Goal: Task Accomplishment & Management: Use online tool/utility

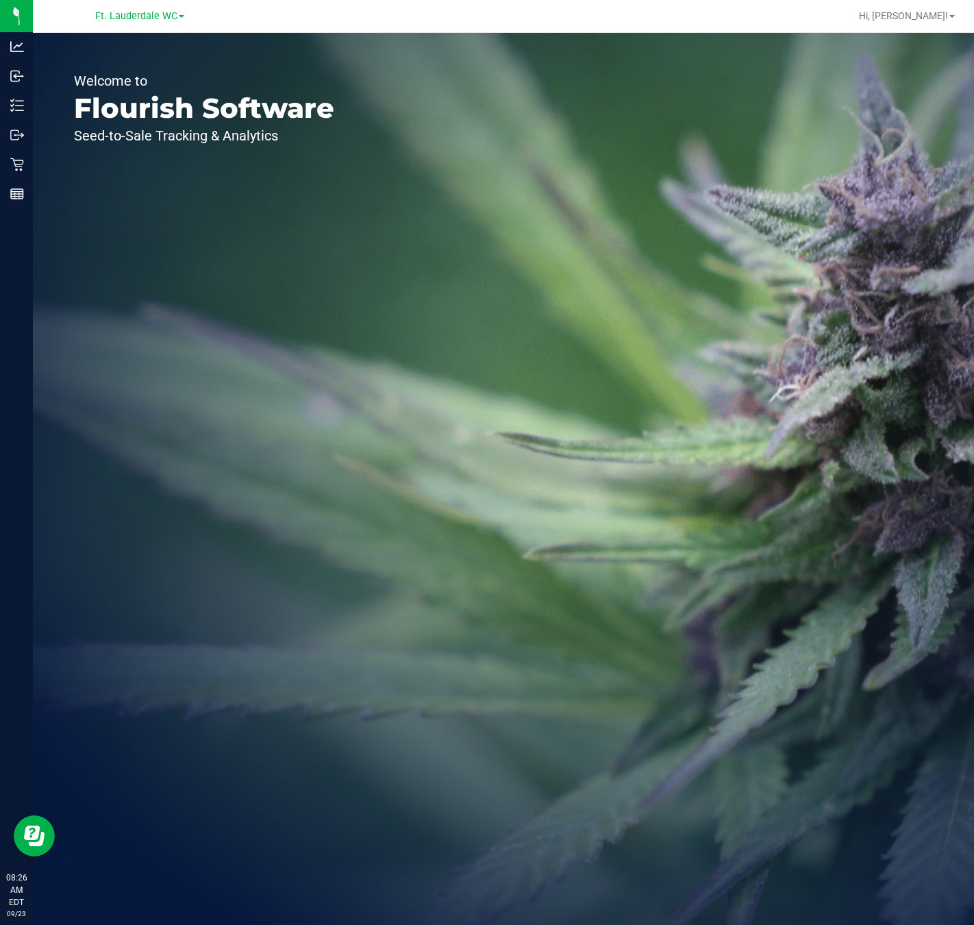
click at [37, 161] on div "Welcome to Flourish Software Seed-to-Sale Tracking & Analytics" at bounding box center [204, 479] width 343 height 892
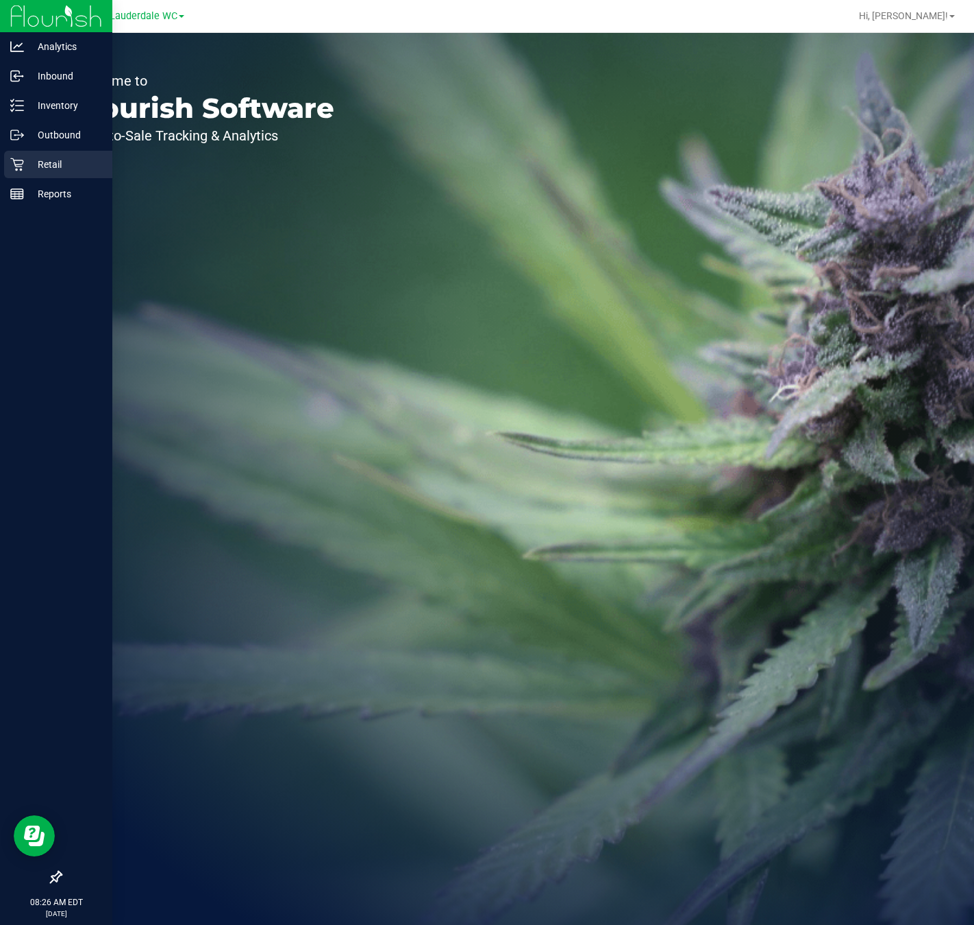
click at [24, 167] on p "Retail" at bounding box center [65, 164] width 82 height 16
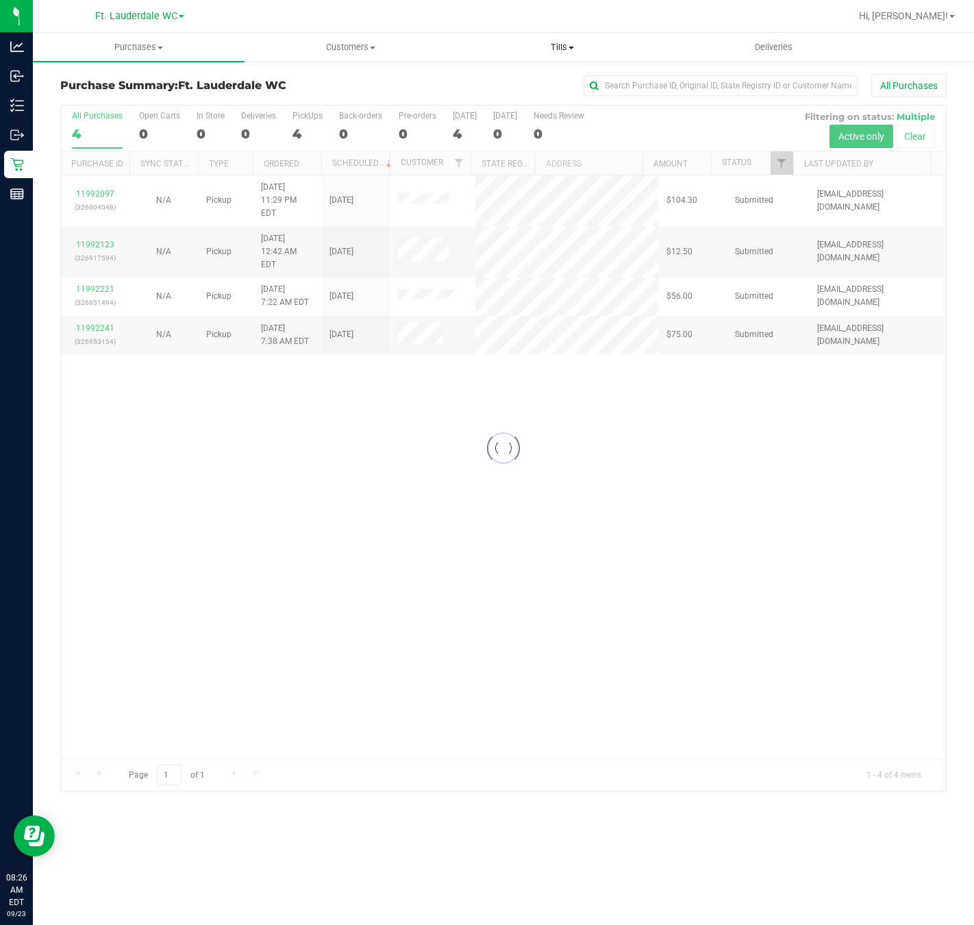
click at [565, 54] on uib-tab-heading "Tills Manage tills Reconcile e-payments" at bounding box center [562, 47] width 210 height 27
click at [529, 77] on span "Manage tills" at bounding box center [502, 83] width 93 height 12
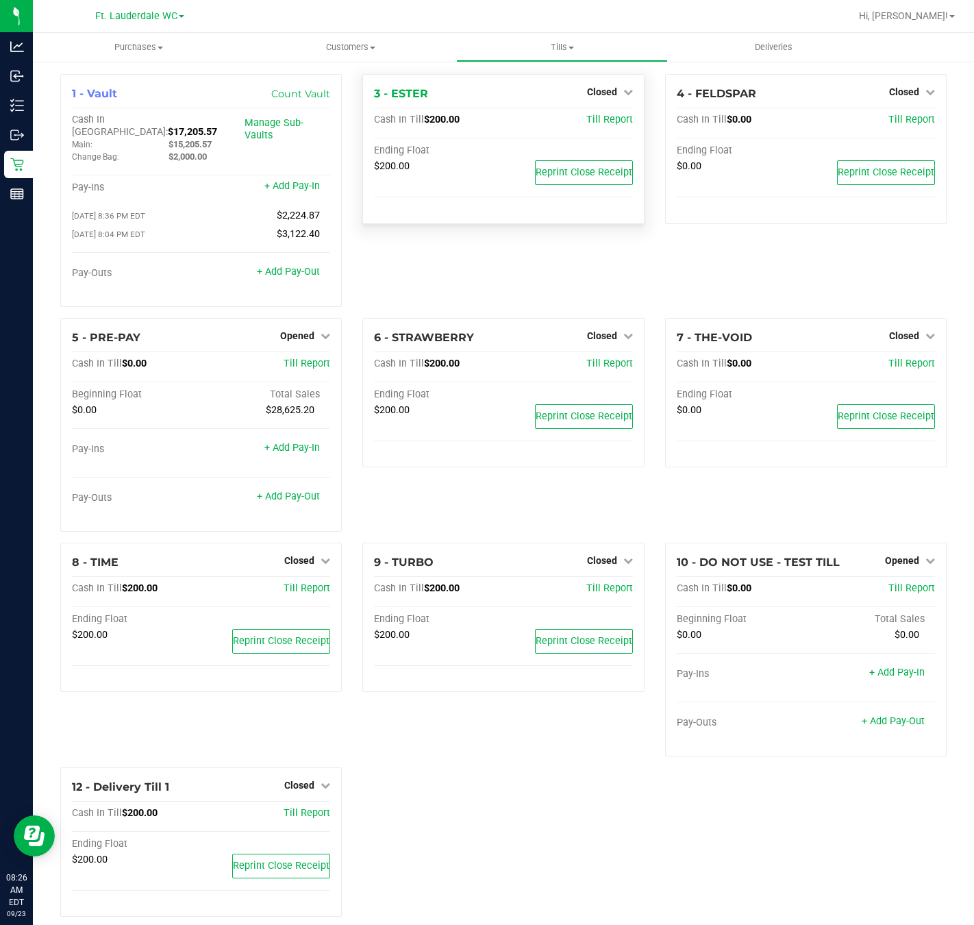
click at [596, 84] on div "Closed" at bounding box center [610, 92] width 46 height 16
click at [597, 90] on span "Closed" at bounding box center [602, 91] width 30 height 11
click at [597, 126] on div "Open Till" at bounding box center [601, 120] width 101 height 17
click at [599, 123] on link "Open Till" at bounding box center [602, 120] width 36 height 11
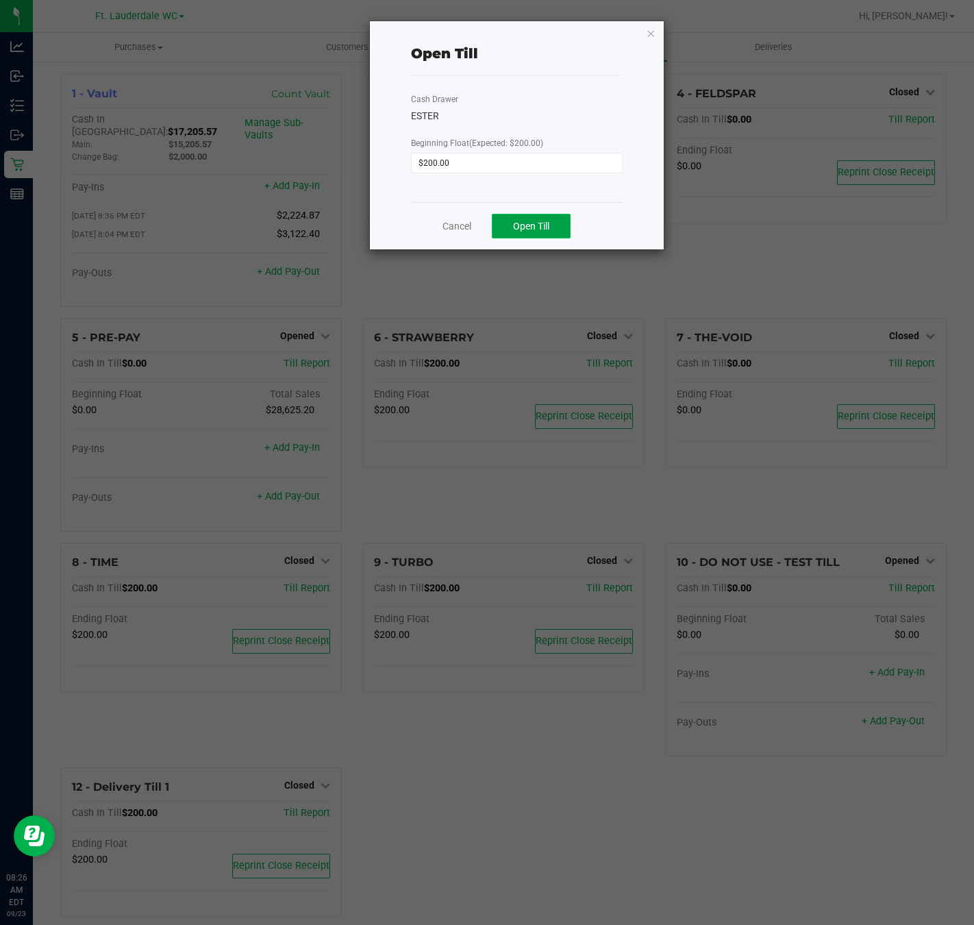
click at [557, 221] on button "Open Till" at bounding box center [531, 226] width 79 height 25
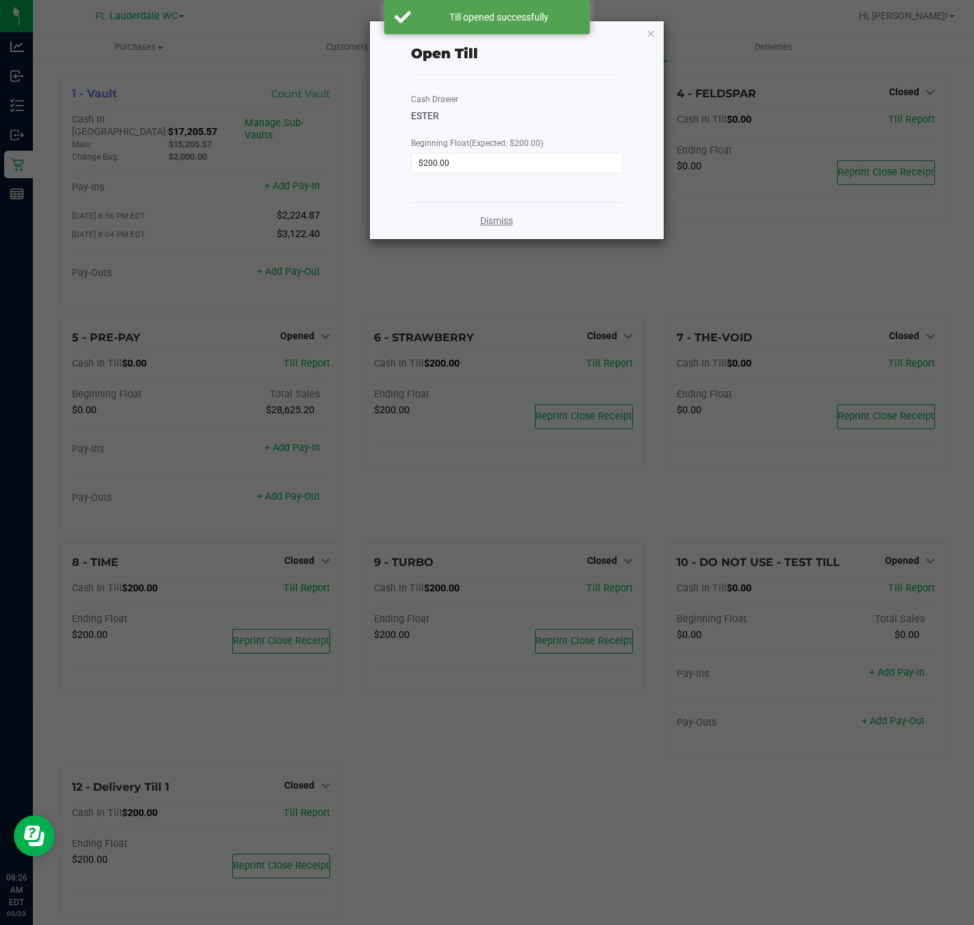
click at [504, 223] on link "Dismiss" at bounding box center [496, 221] width 33 height 14
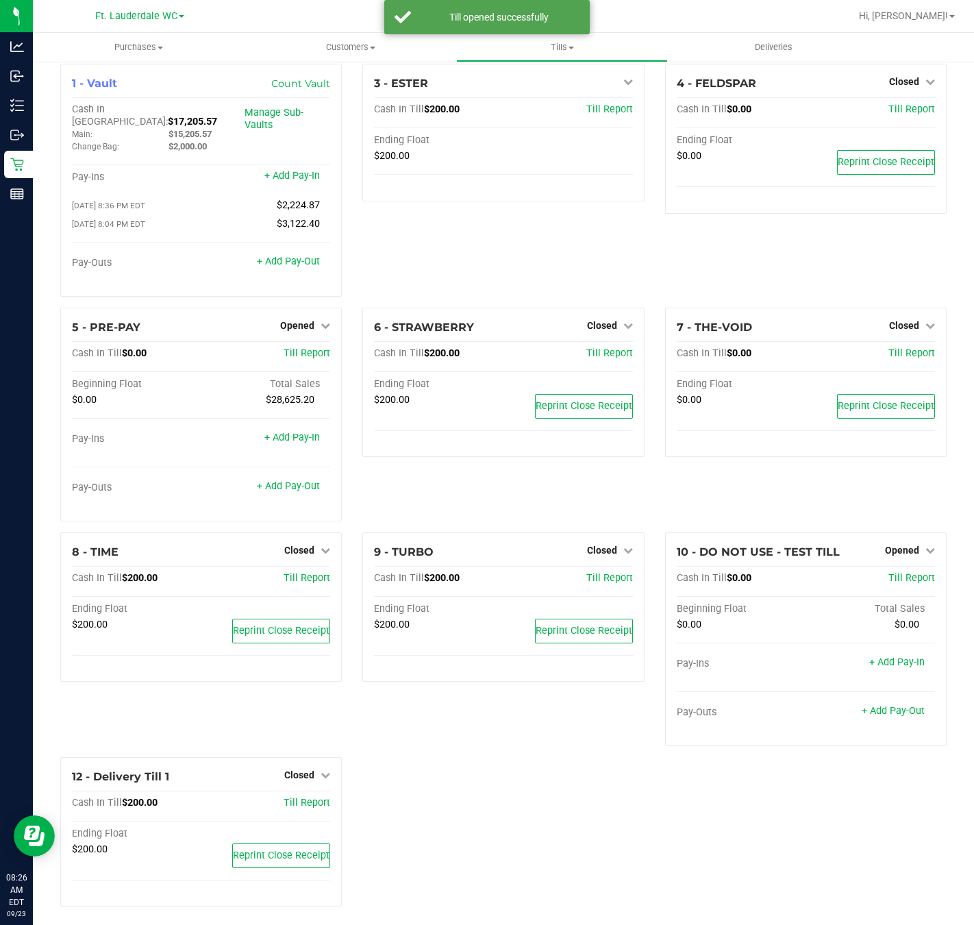
scroll to position [13, 0]
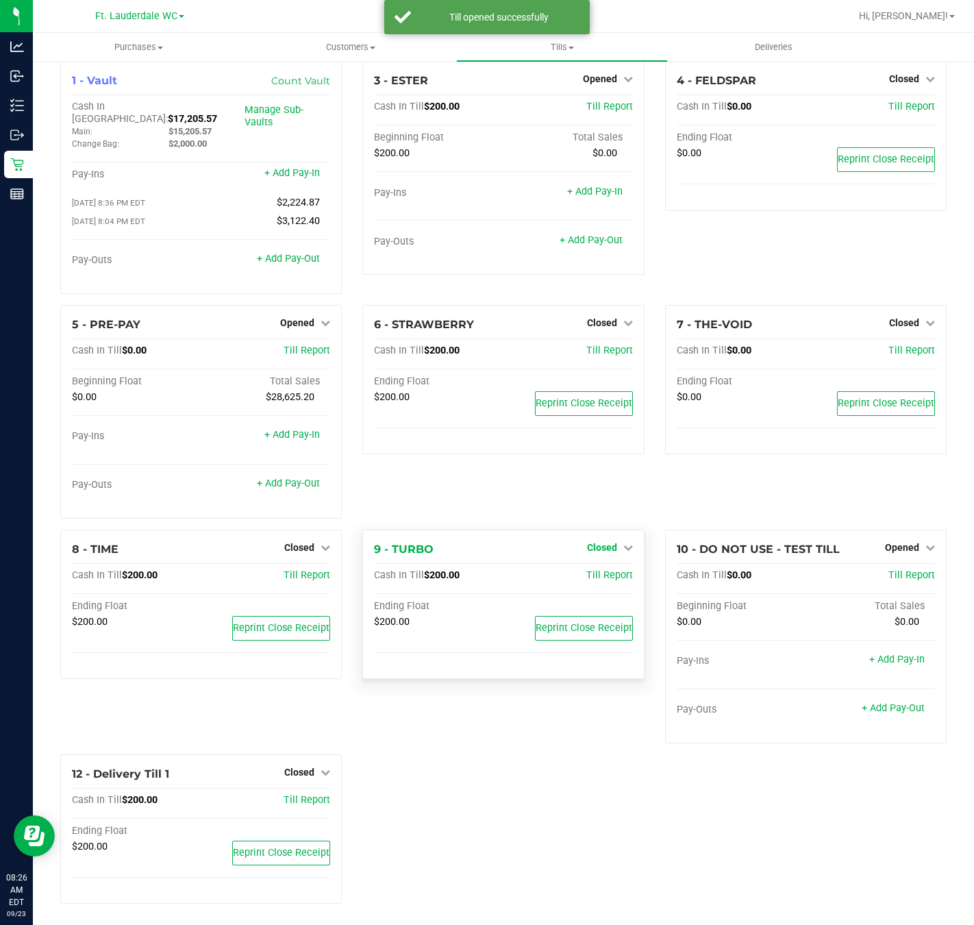
click at [607, 542] on link "Closed" at bounding box center [610, 547] width 46 height 11
click at [602, 570] on link "Open Till" at bounding box center [602, 575] width 36 height 11
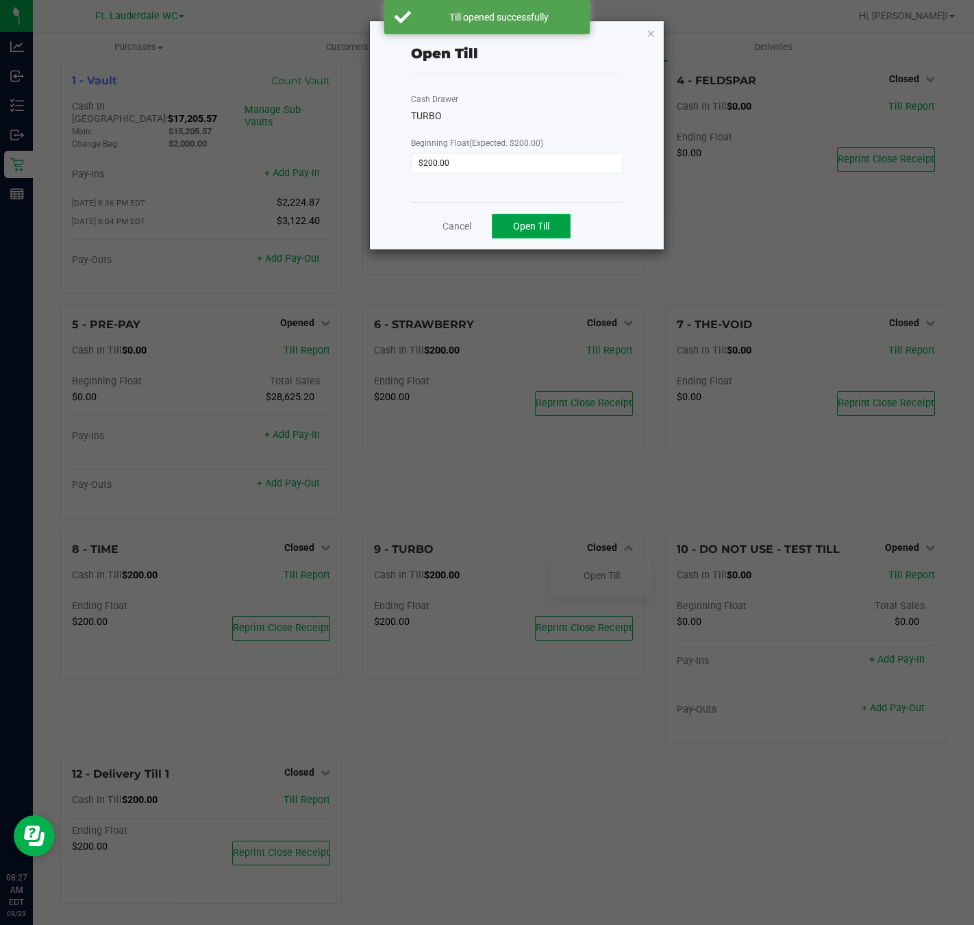
click at [528, 233] on button "Open Till" at bounding box center [531, 226] width 79 height 25
click at [504, 214] on link "Dismiss" at bounding box center [496, 221] width 33 height 14
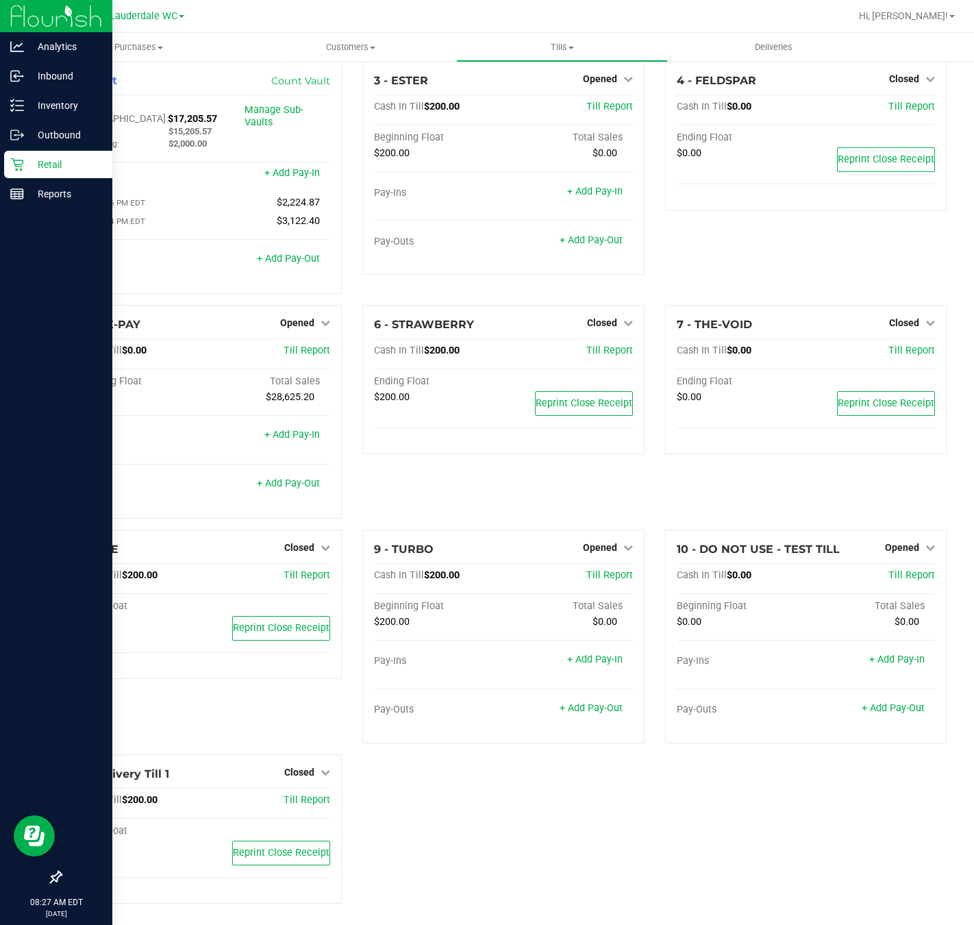
click at [31, 167] on p "Retail" at bounding box center [65, 164] width 82 height 16
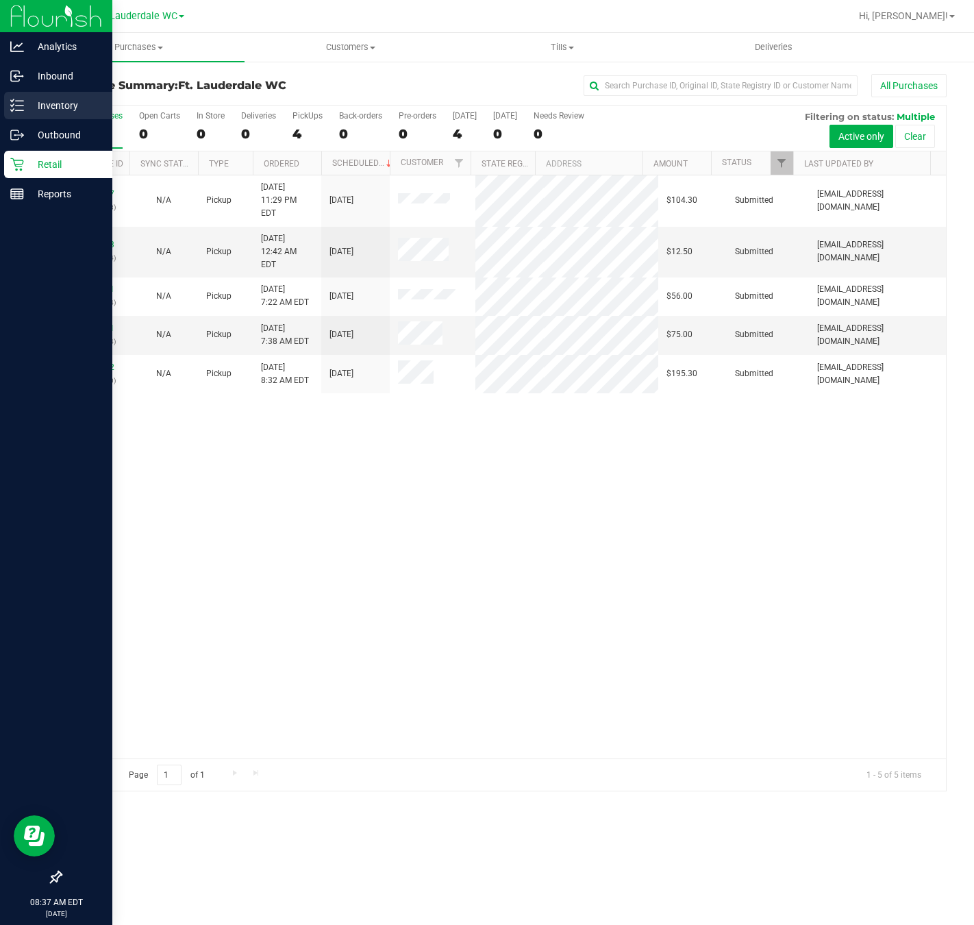
click at [31, 105] on p "Inventory" at bounding box center [65, 105] width 82 height 16
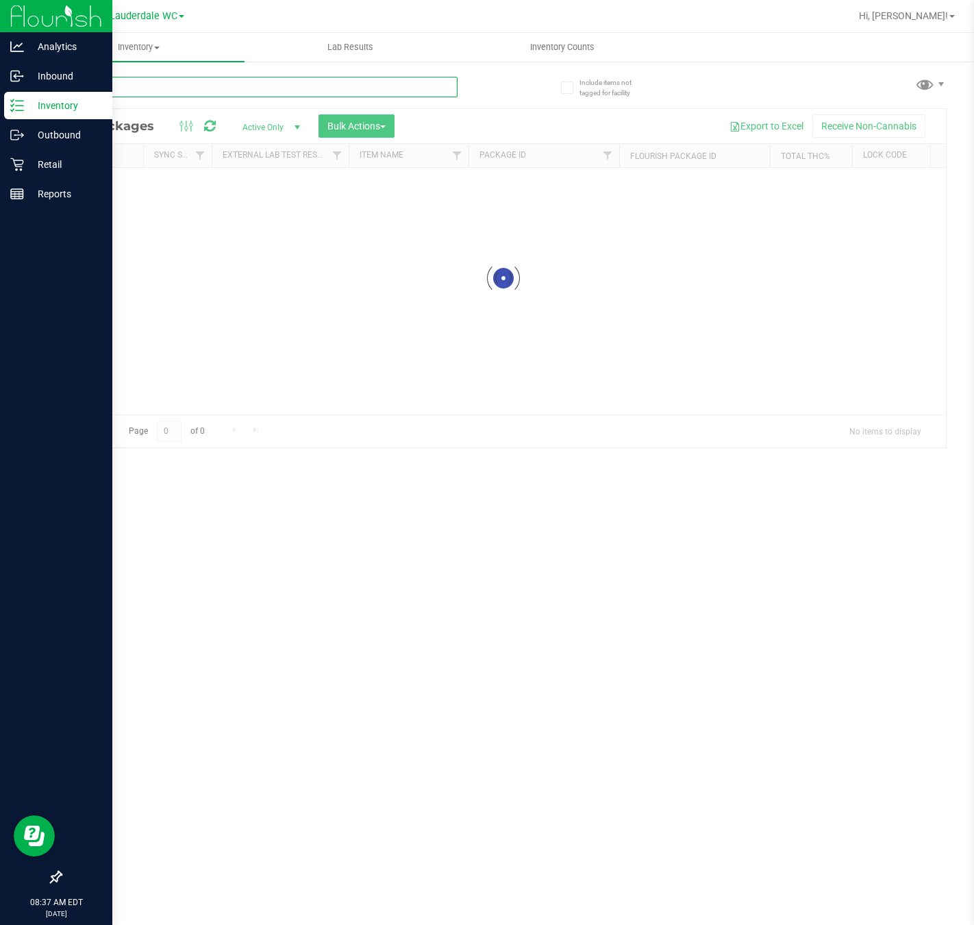
click at [175, 80] on input "text" at bounding box center [258, 87] width 397 height 21
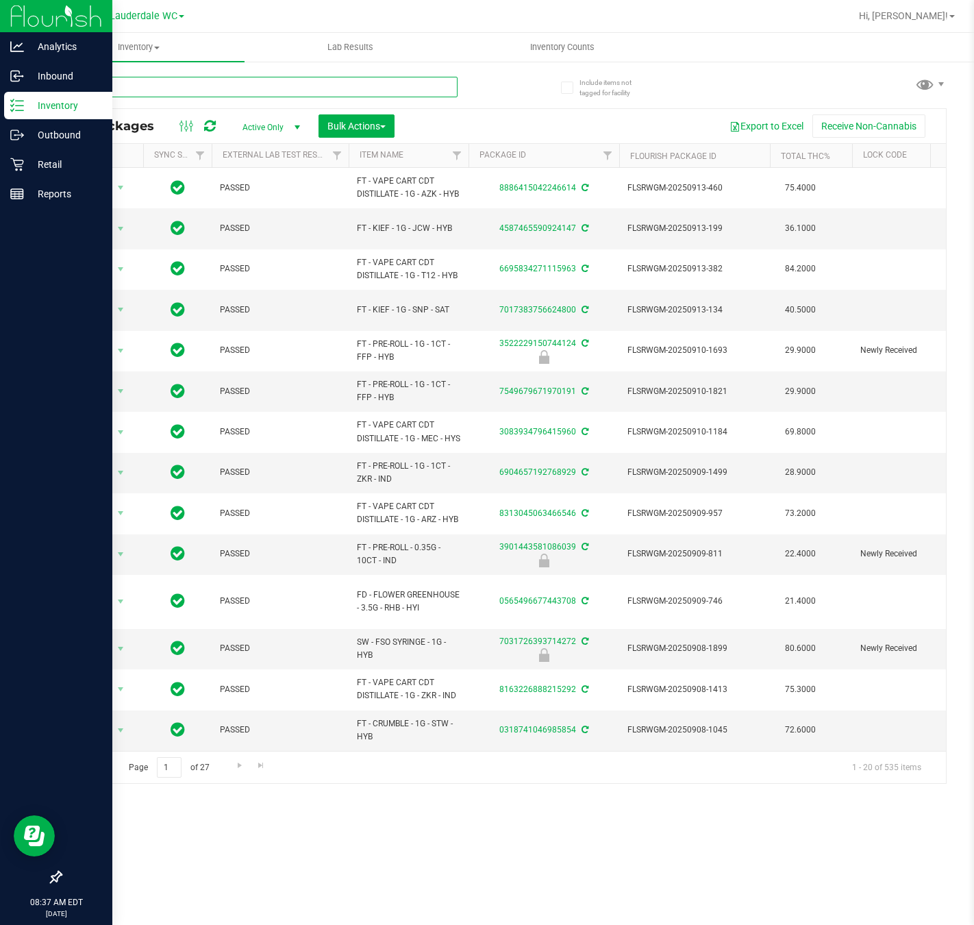
click at [182, 82] on input "text" at bounding box center [258, 87] width 397 height 21
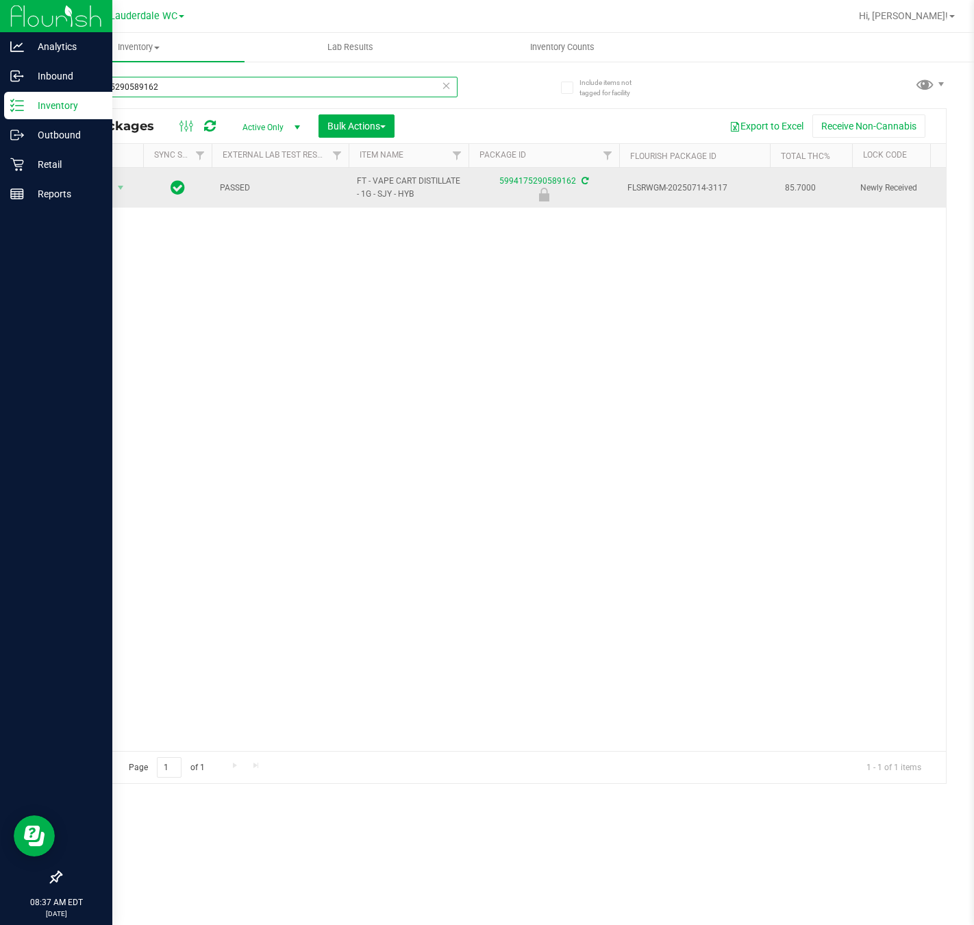
type input "5994175290589162"
click at [99, 189] on span "Action" at bounding box center [93, 187] width 37 height 19
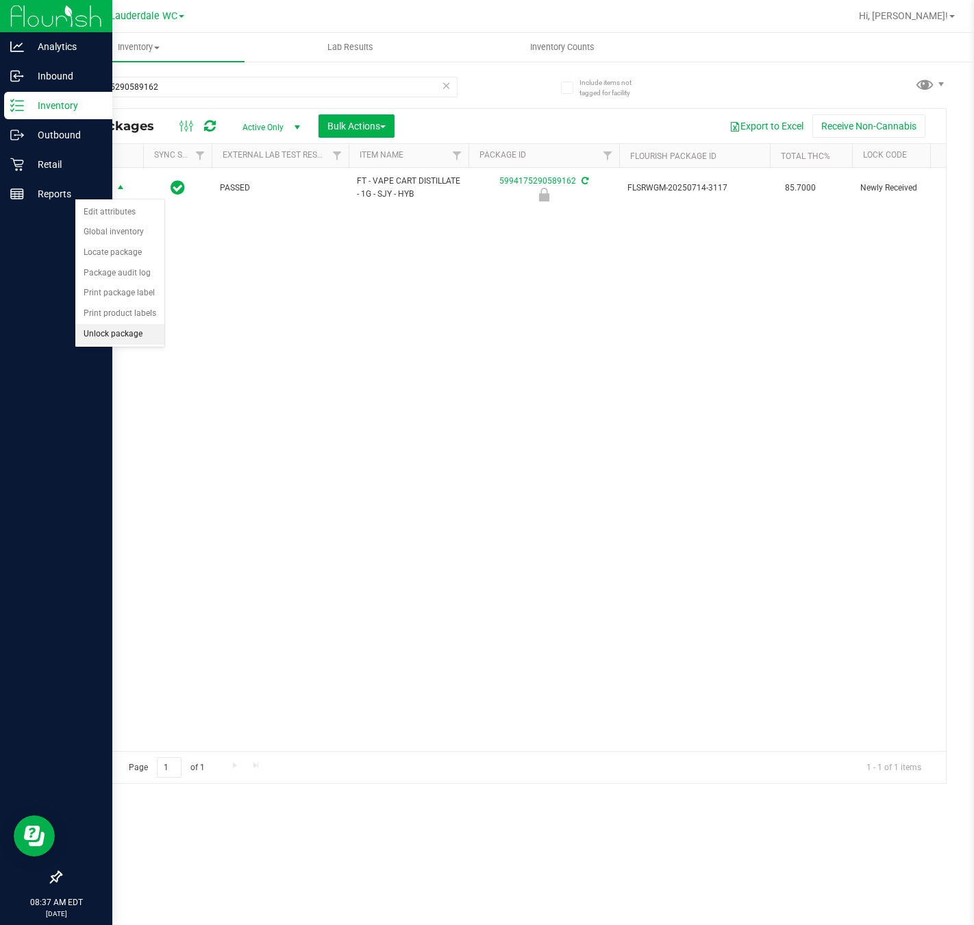
click at [123, 336] on li "Unlock package" at bounding box center [119, 334] width 89 height 21
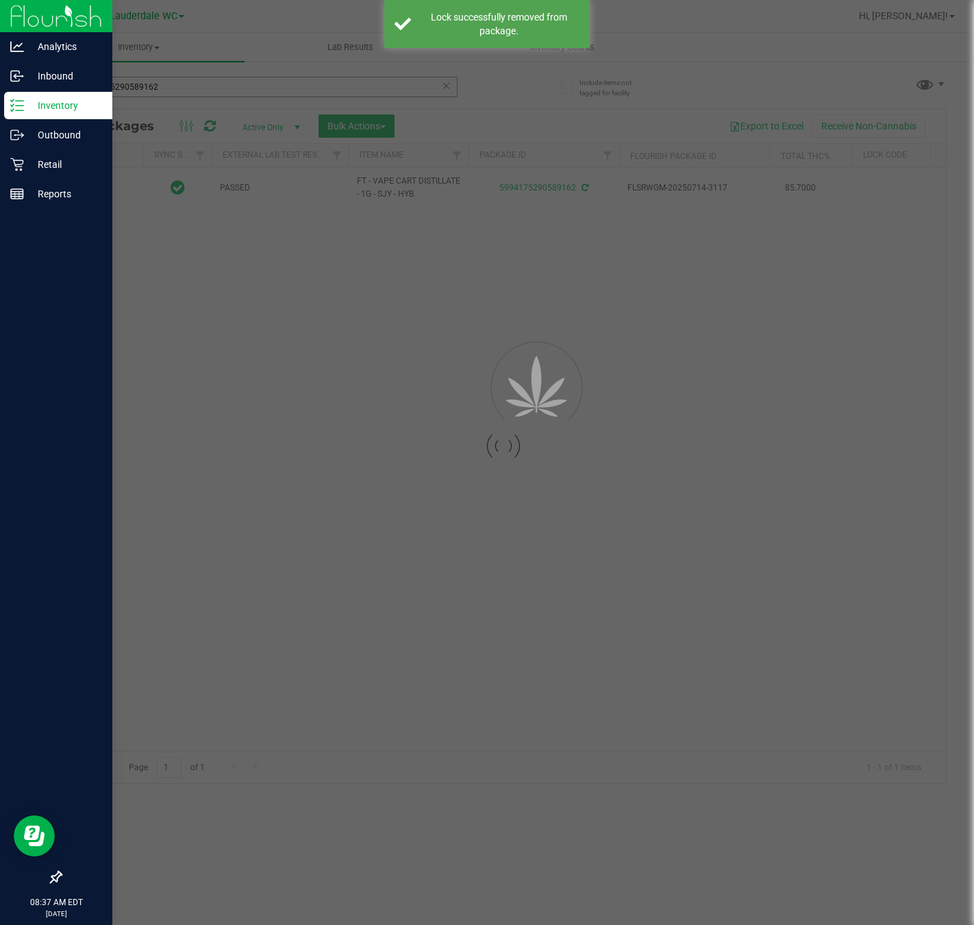
click at [216, 95] on div at bounding box center [487, 462] width 974 height 925
click at [216, 95] on input "5994175290589162" at bounding box center [258, 87] width 397 height 21
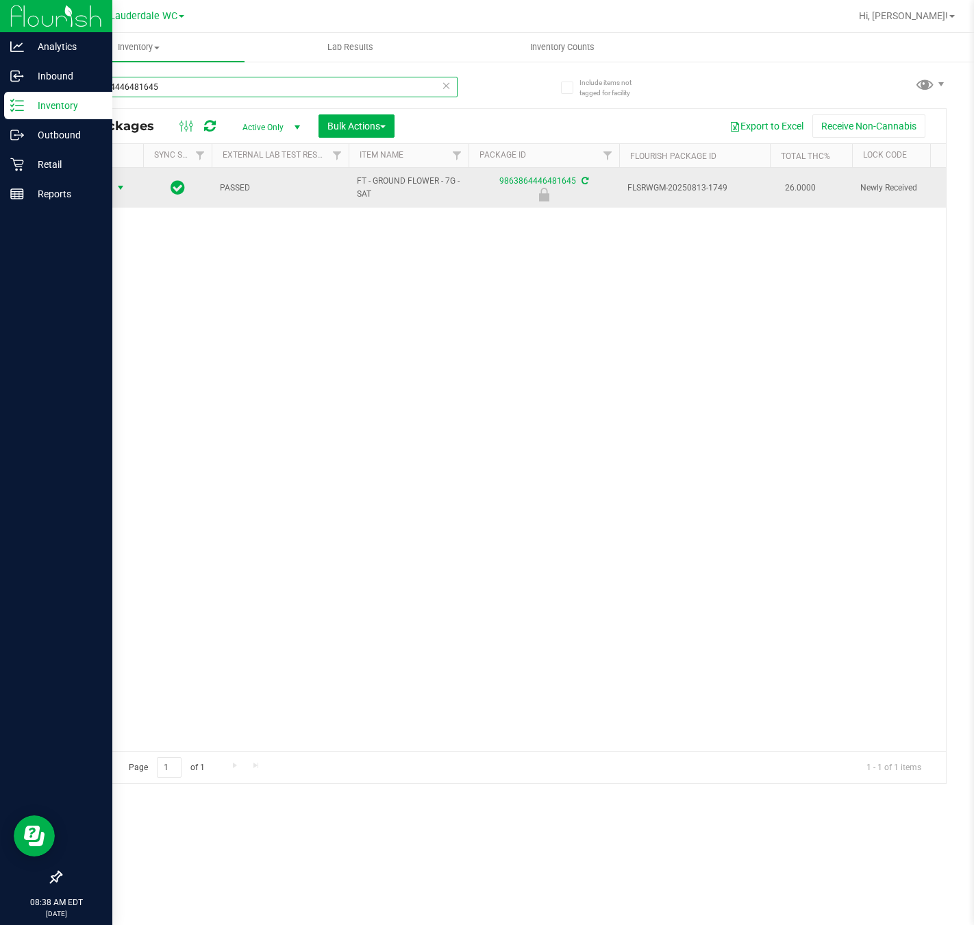
type input "9863864446481645"
click at [103, 193] on span "Action" at bounding box center [93, 187] width 37 height 19
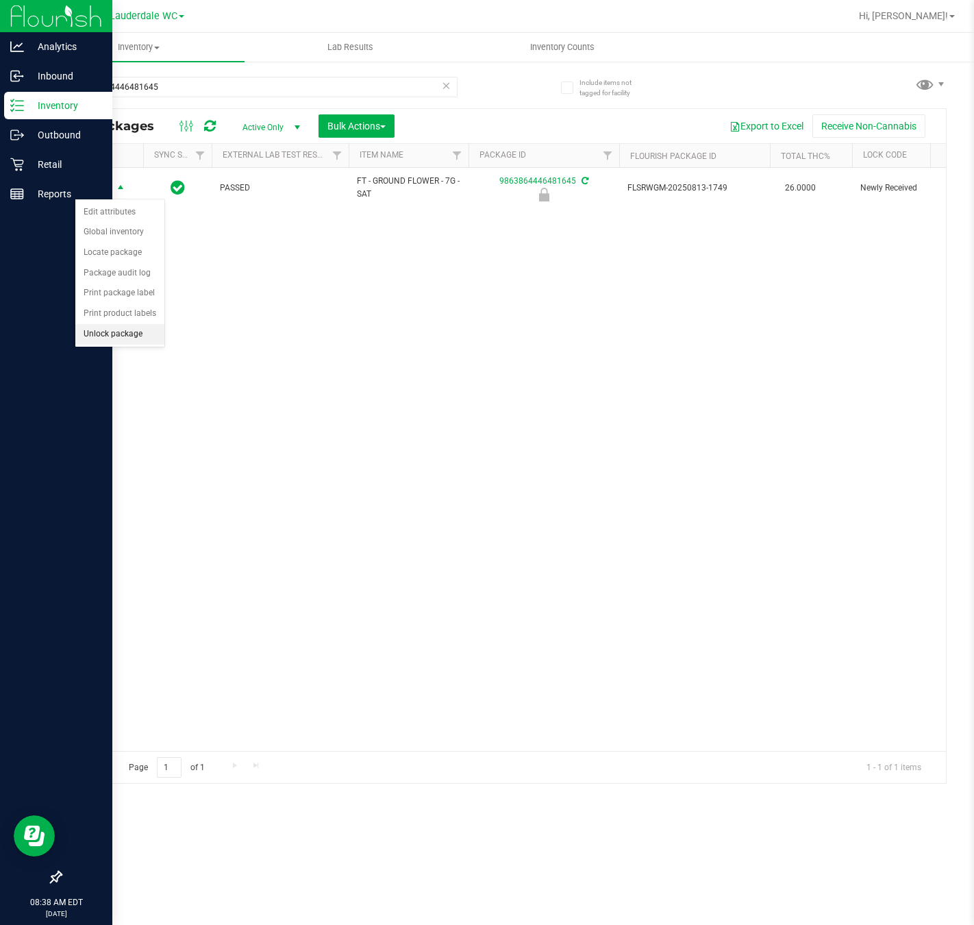
click at [103, 338] on li "Unlock package" at bounding box center [119, 334] width 89 height 21
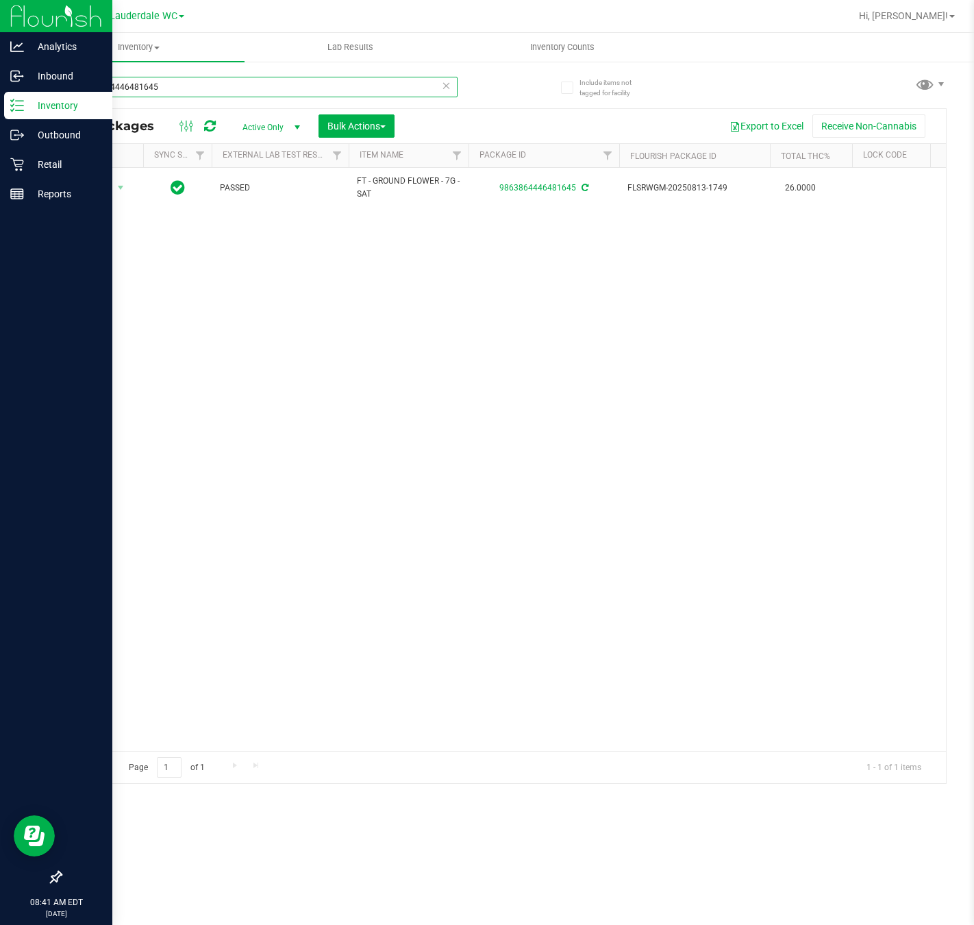
click at [212, 80] on input "9863864446481645" at bounding box center [258, 87] width 397 height 21
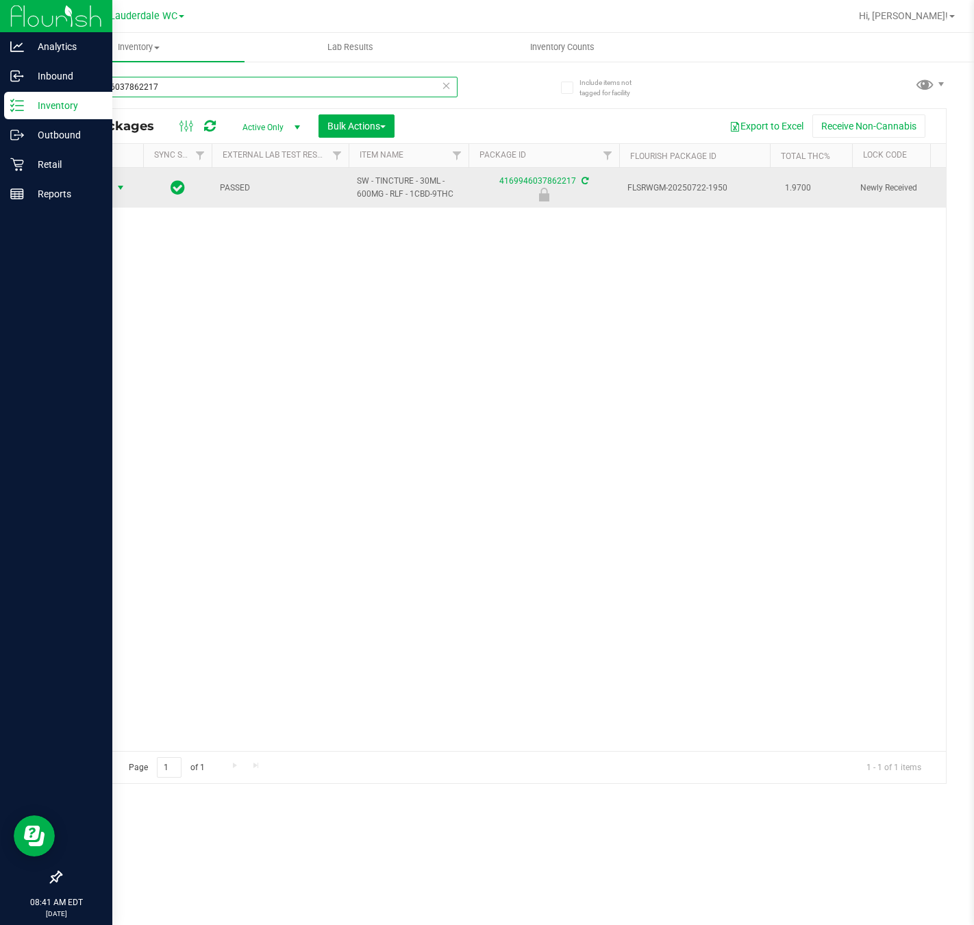
type input "4169946037862217"
click at [123, 197] on span "select" at bounding box center [120, 187] width 17 height 19
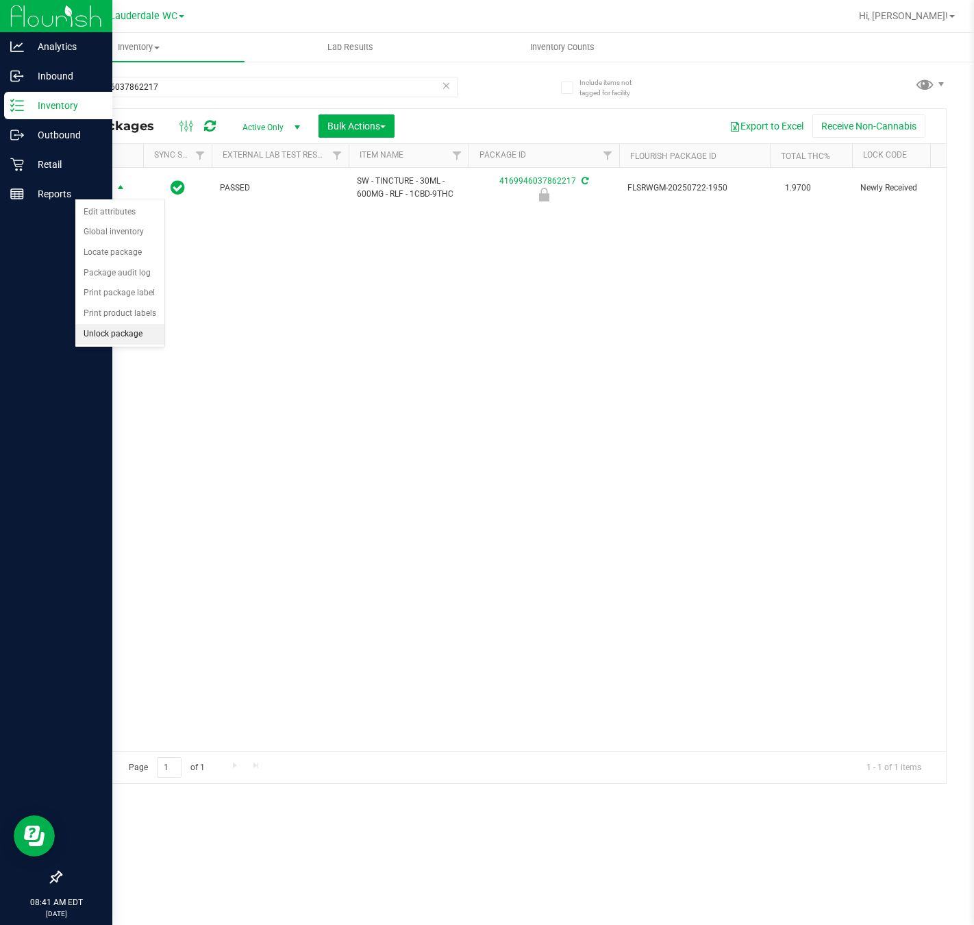
click at [116, 332] on li "Unlock package" at bounding box center [119, 334] width 89 height 21
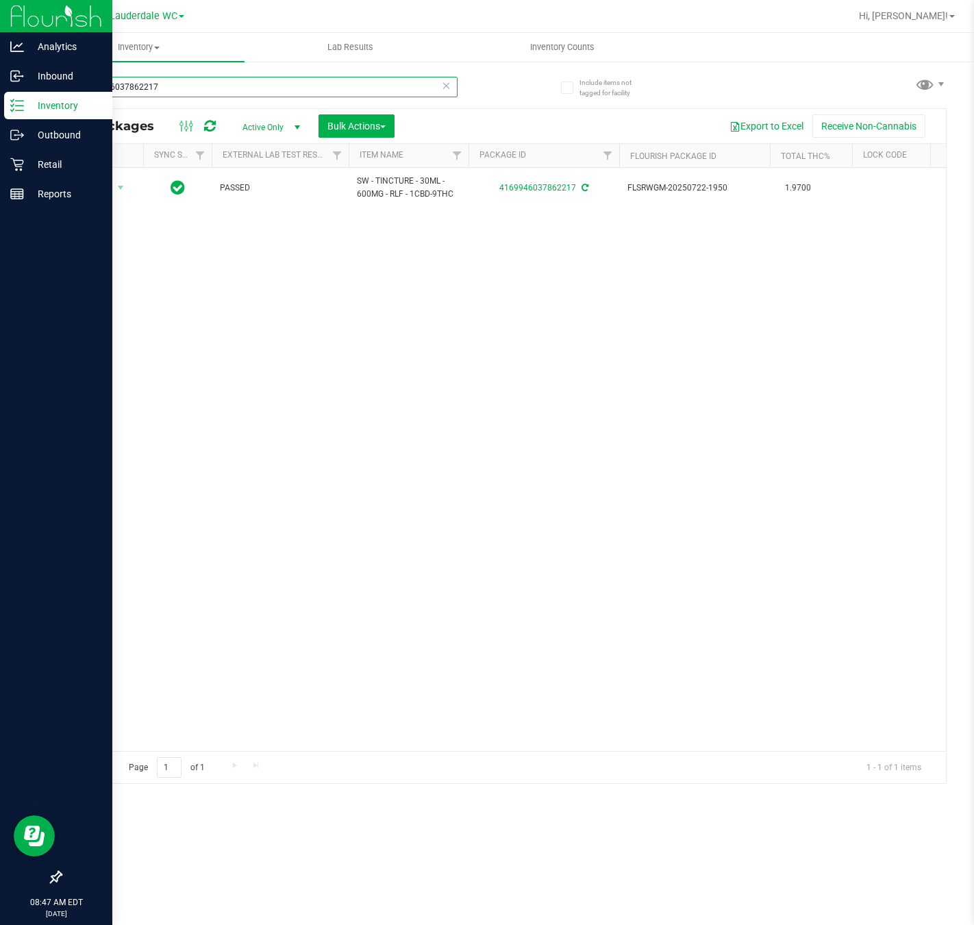
click at [204, 89] on input "4169946037862217" at bounding box center [258, 87] width 397 height 21
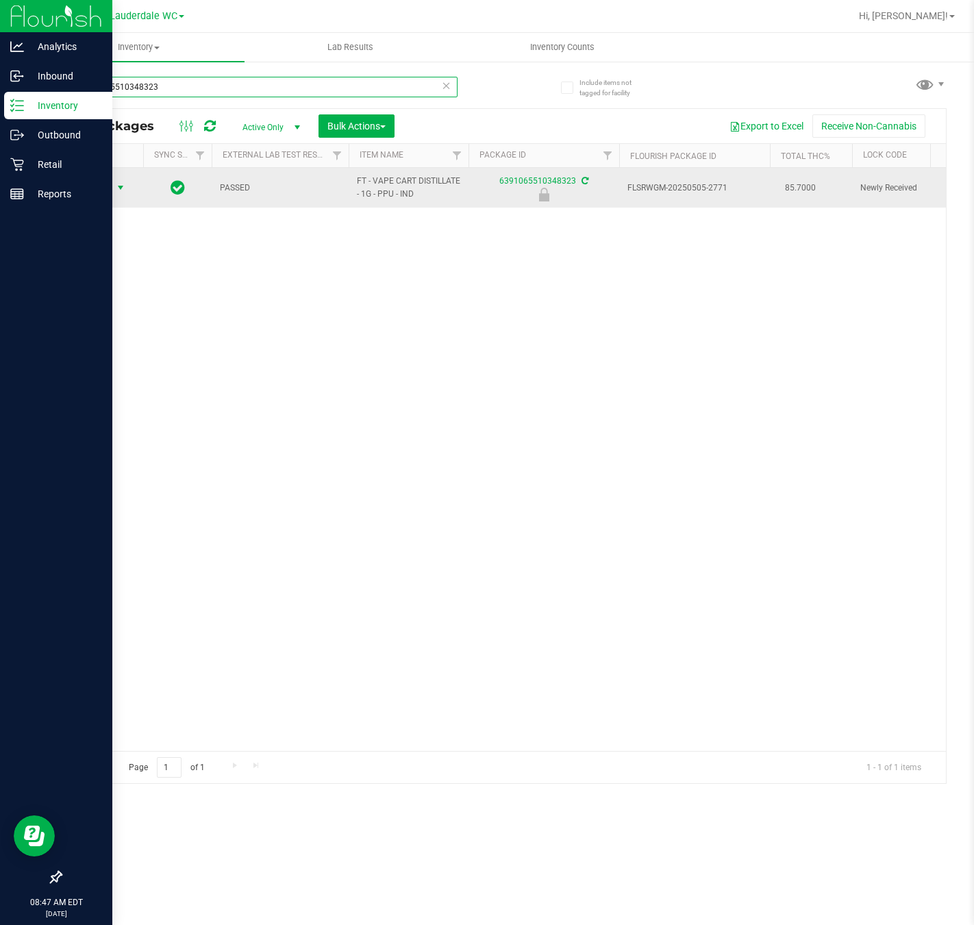
type input "6391065510348323"
click at [112, 195] on span "select" at bounding box center [120, 187] width 17 height 19
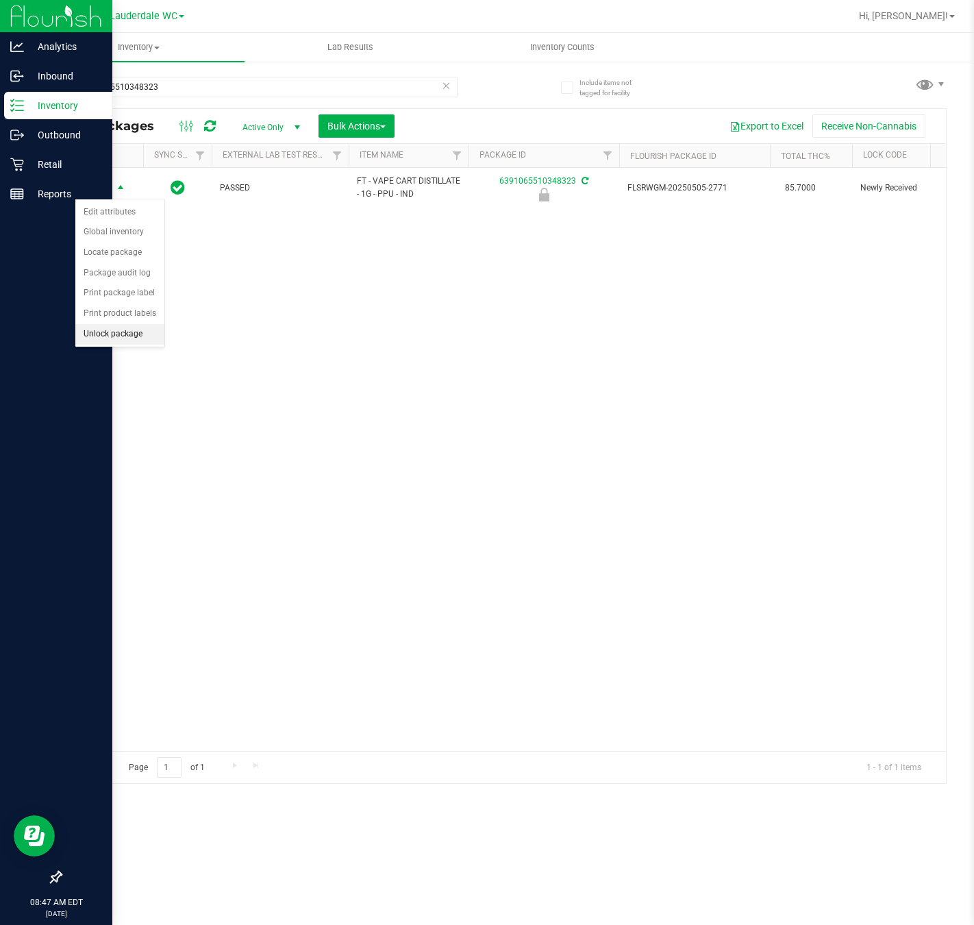
click at [111, 341] on li "Unlock package" at bounding box center [119, 334] width 89 height 21
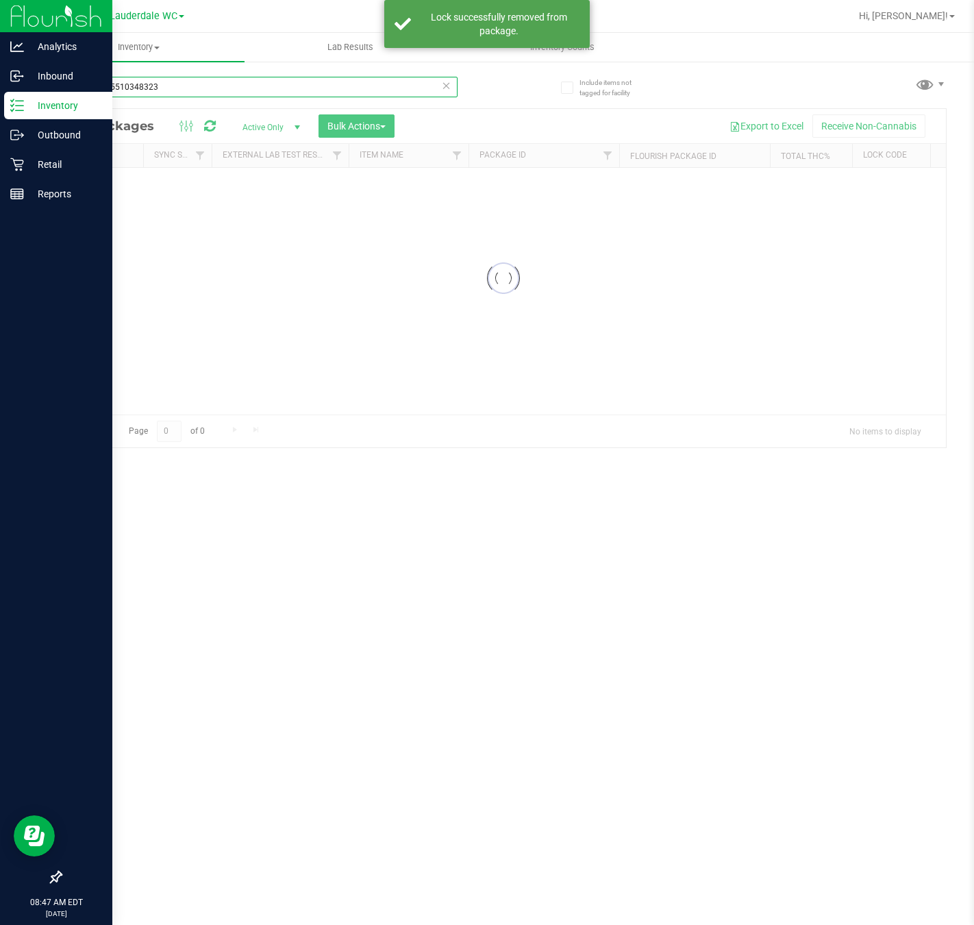
click at [210, 93] on input "6391065510348323" at bounding box center [258, 87] width 397 height 21
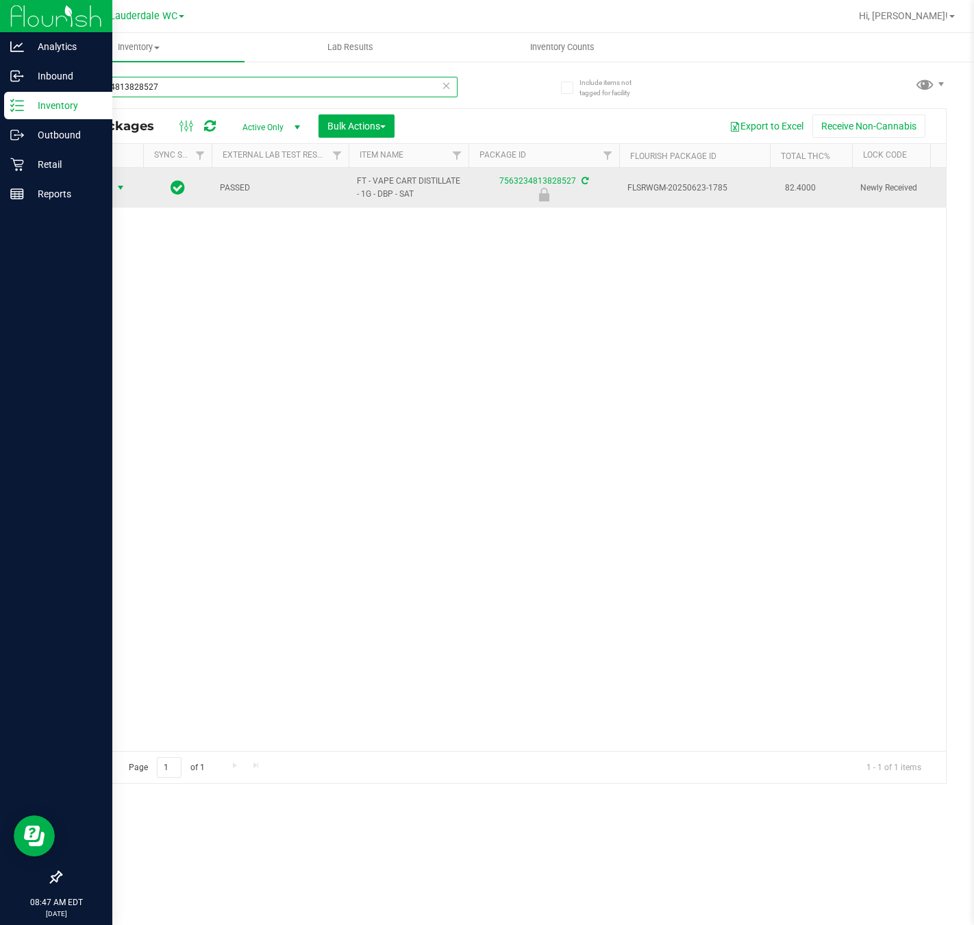
type input "7563234813828527"
click at [107, 195] on span "Action" at bounding box center [93, 187] width 37 height 19
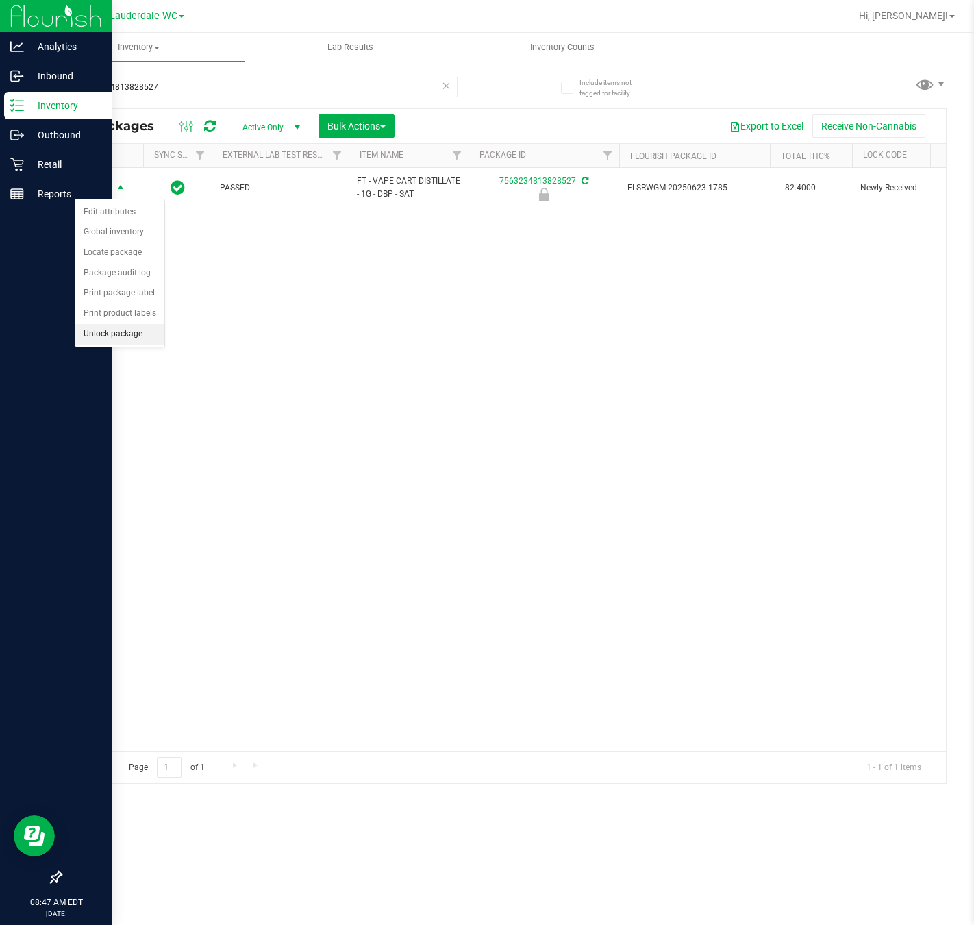
click at [112, 345] on li "Unlock package" at bounding box center [119, 334] width 89 height 21
